Goal: Information Seeking & Learning: Learn about a topic

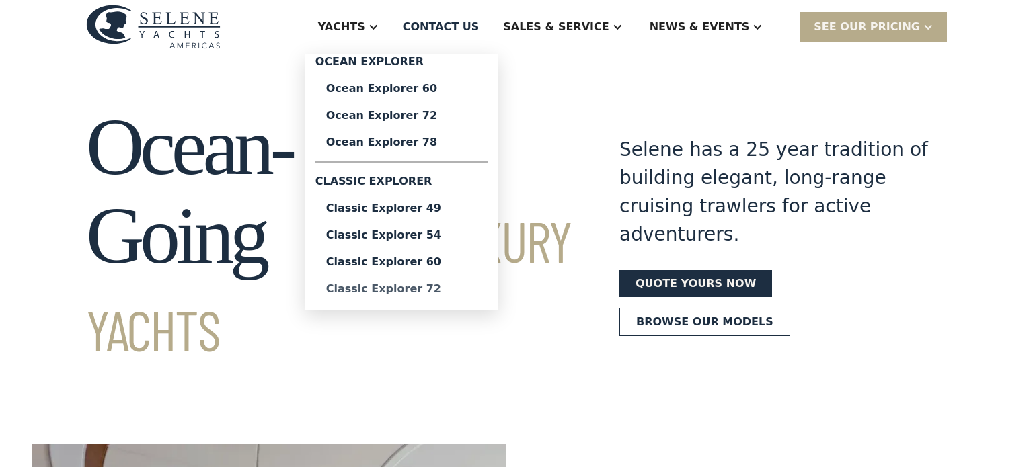
scroll to position [3, 0]
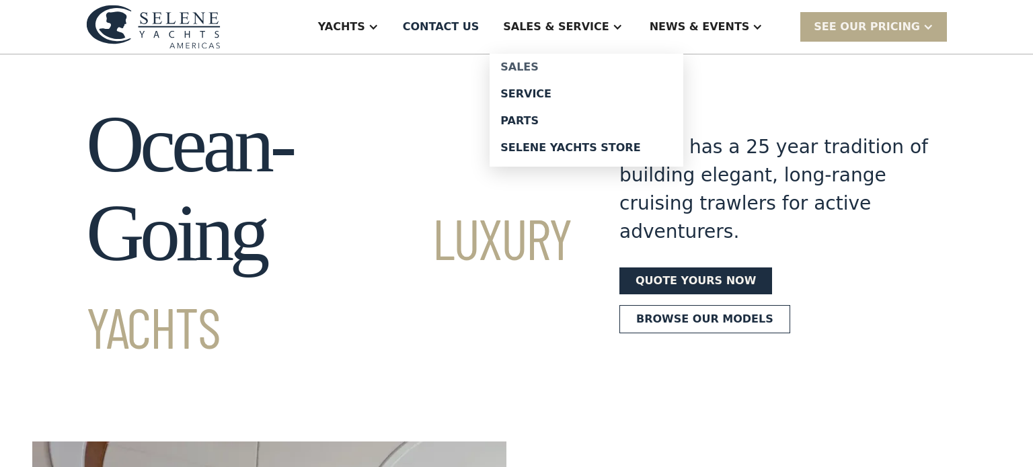
click at [579, 68] on div "Sales" at bounding box center [586, 67] width 172 height 11
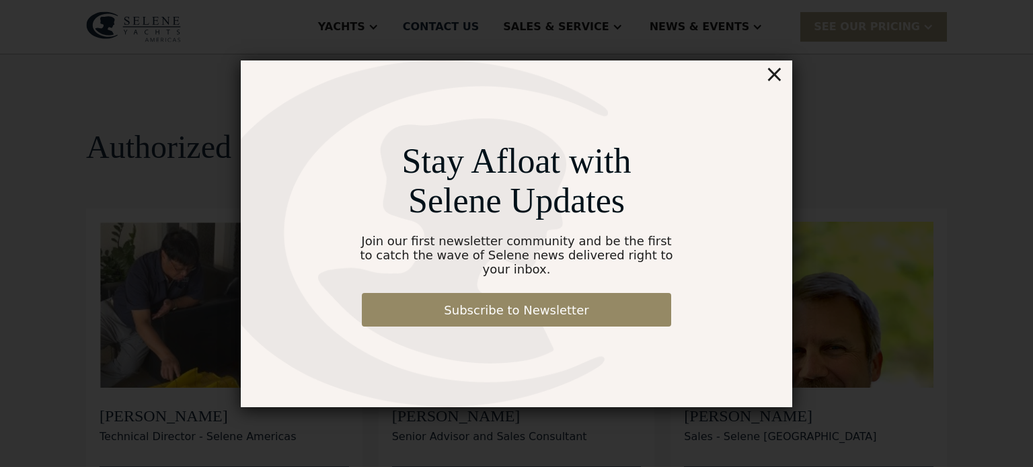
click at [773, 81] on div "×" at bounding box center [773, 74] width 19 height 27
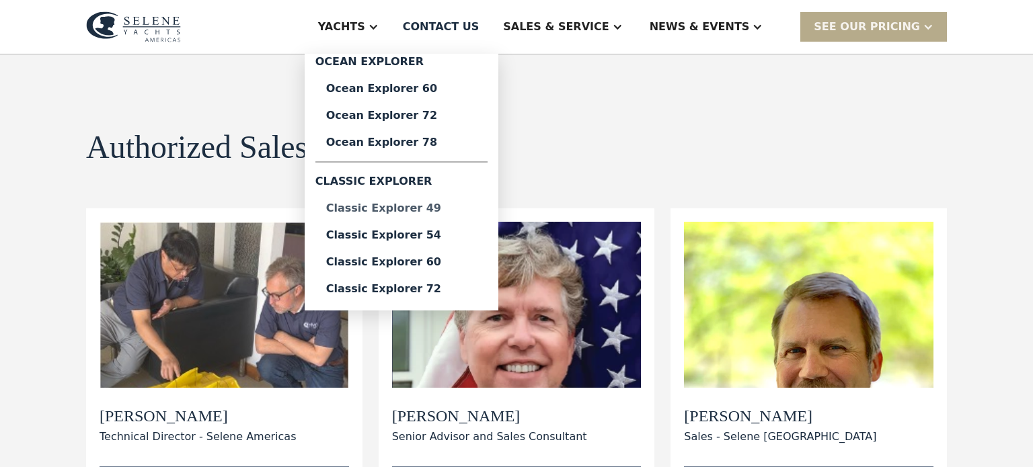
click at [448, 210] on div "Classic Explorer 49" at bounding box center [401, 208] width 151 height 11
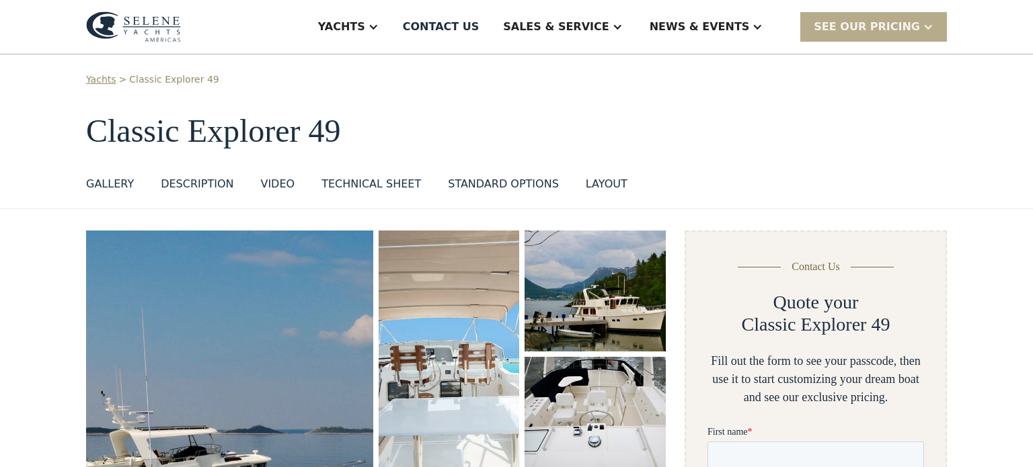
scroll to position [9, 0]
